Goal: Information Seeking & Learning: Learn about a topic

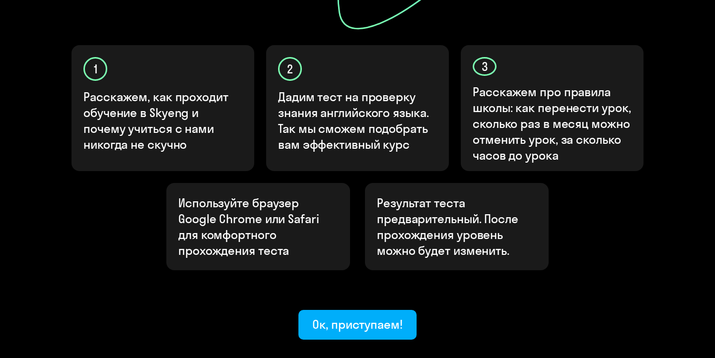
scroll to position [358, 0]
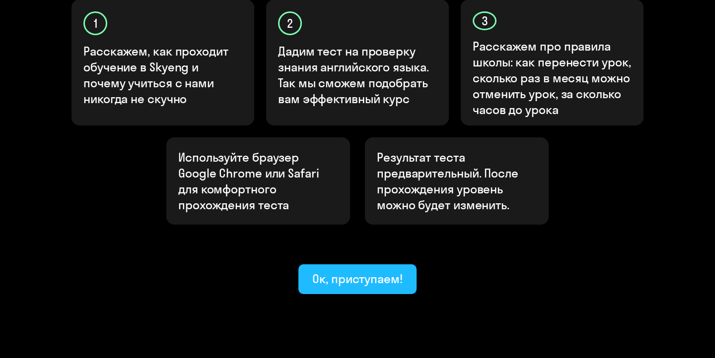
click at [367, 265] on button "Ок, приступаем!" at bounding box center [357, 280] width 118 height 30
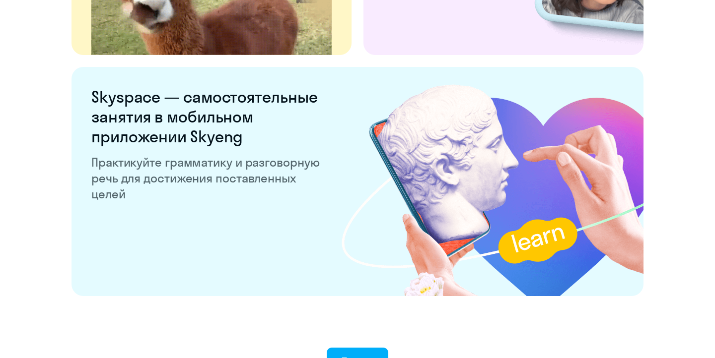
scroll to position [1942, 0]
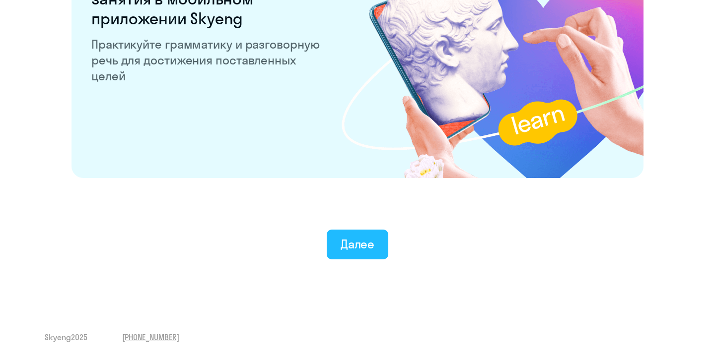
click at [367, 251] on div "Далее" at bounding box center [357, 244] width 34 height 16
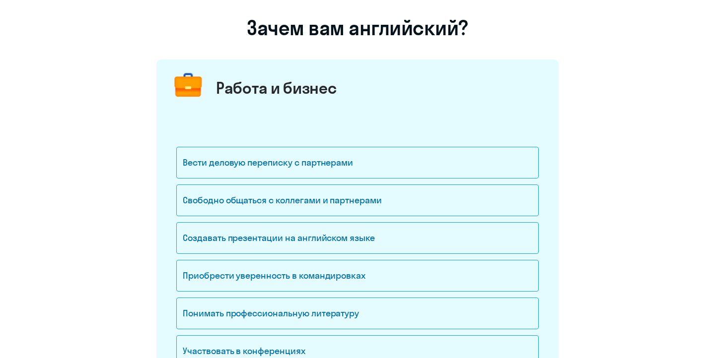
scroll to position [76, 0]
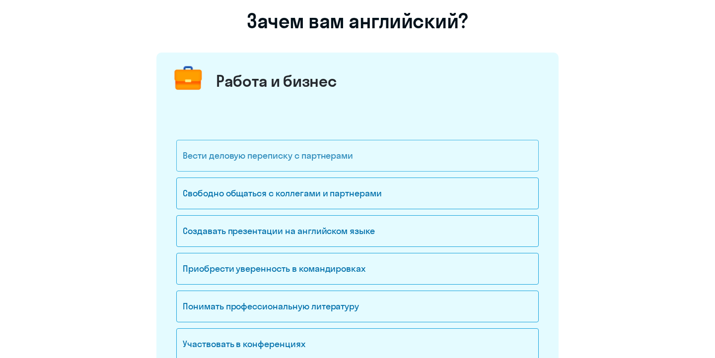
click at [342, 159] on div "Вести деловую переписку с партнерами" at bounding box center [357, 156] width 362 height 32
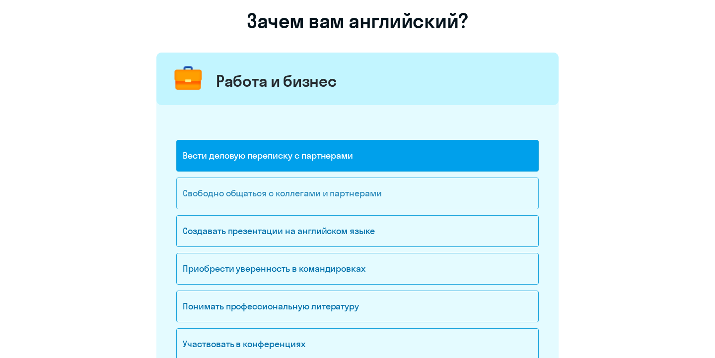
click at [354, 198] on div "Свободно общаться с коллегами и партнерами" at bounding box center [357, 194] width 362 height 32
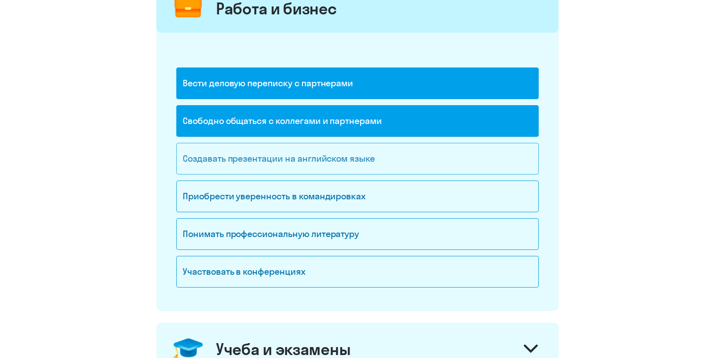
scroll to position [151, 0]
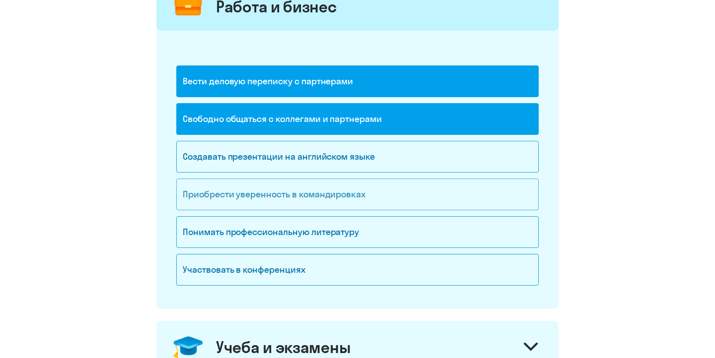
click at [348, 198] on div "Приобрести уверенность в командировках" at bounding box center [357, 195] width 362 height 32
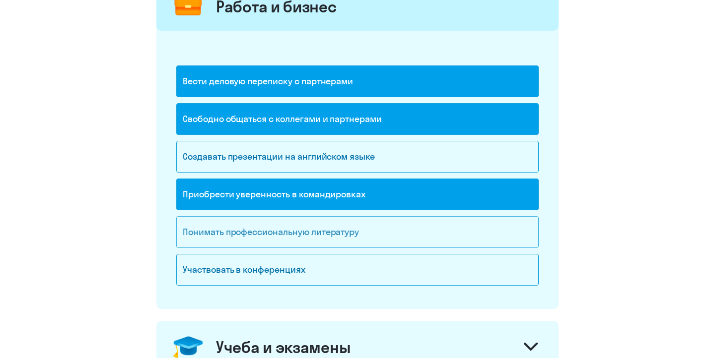
click at [353, 238] on div "Понимать профессиональную литературу" at bounding box center [357, 232] width 362 height 32
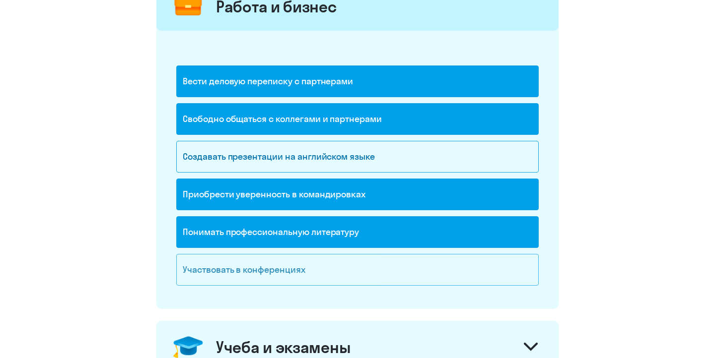
click at [343, 264] on div "Участвовать в конференциях" at bounding box center [357, 270] width 362 height 32
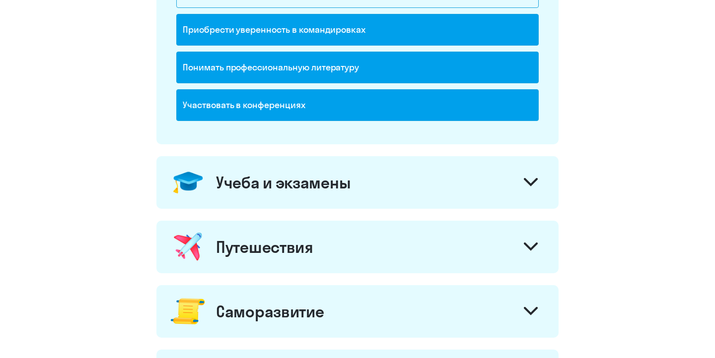
scroll to position [589, 0]
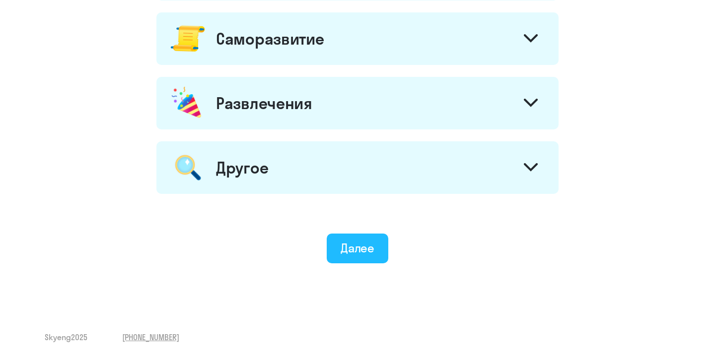
click at [344, 235] on button "Далее" at bounding box center [358, 249] width 62 height 30
